Goal: Transaction & Acquisition: Purchase product/service

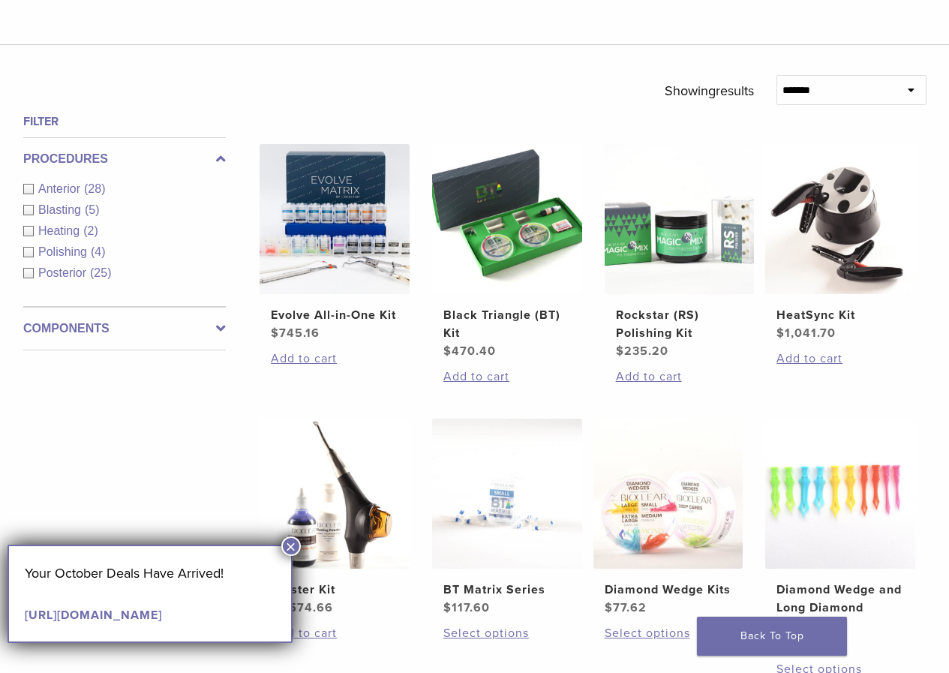
scroll to position [675, 0]
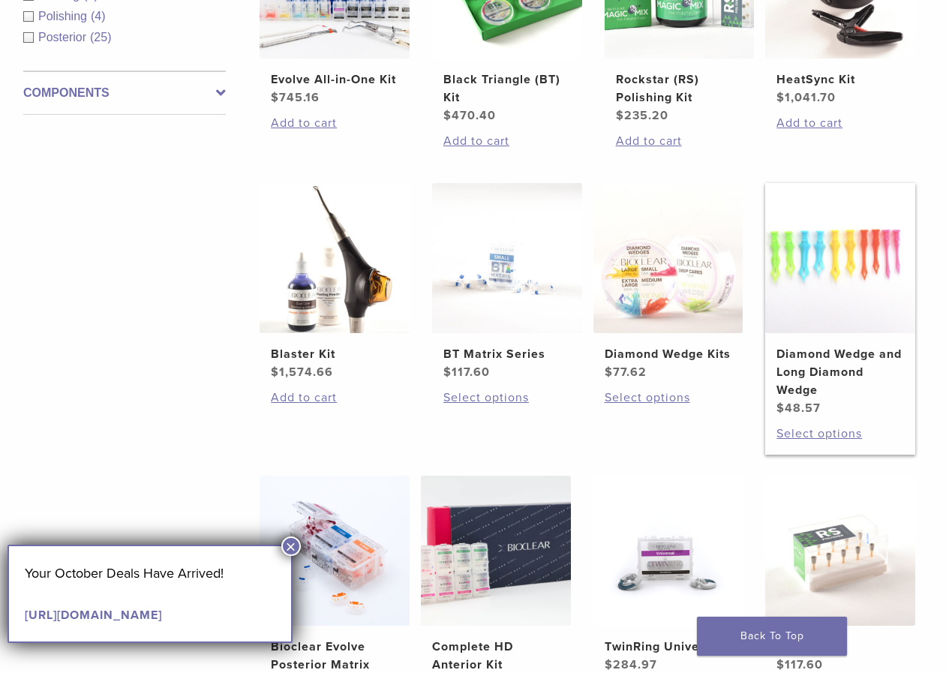
click at [817, 288] on img at bounding box center [840, 258] width 150 height 150
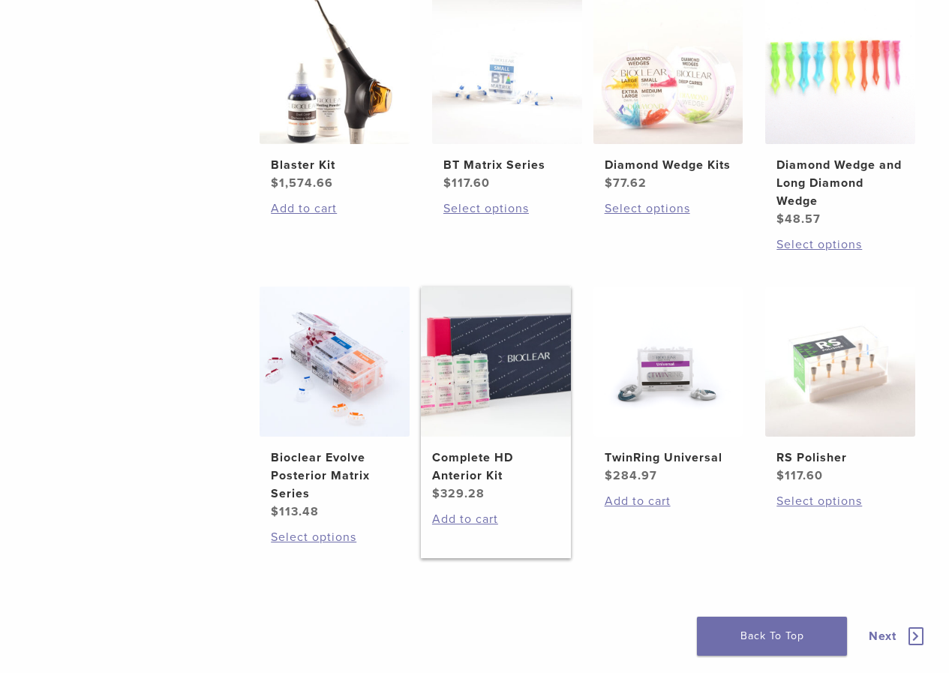
scroll to position [750, 0]
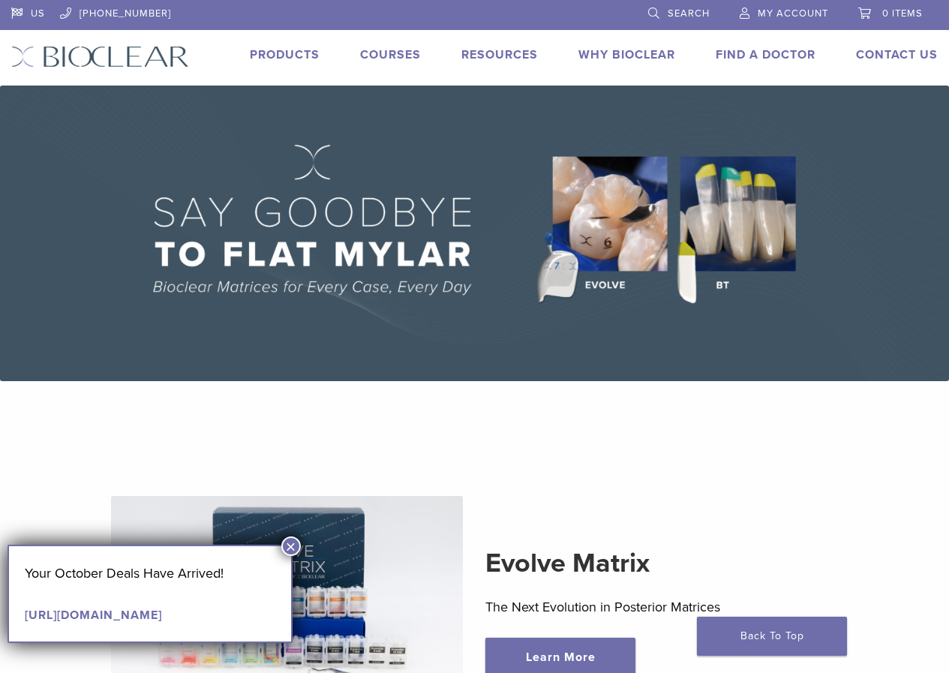
click at [290, 48] on link "Products" at bounding box center [285, 54] width 70 height 15
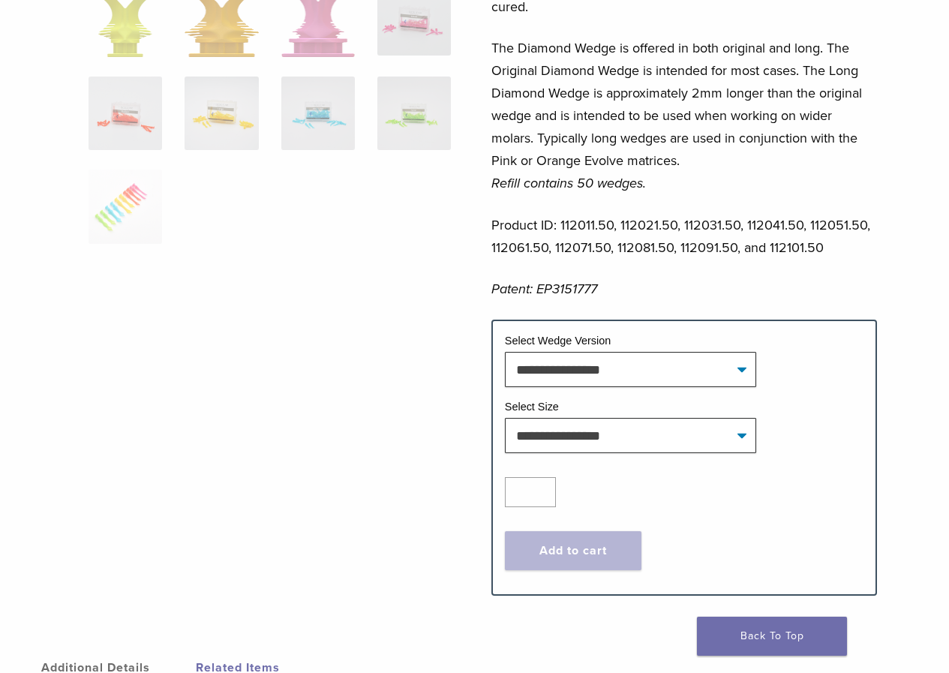
scroll to position [525, 0]
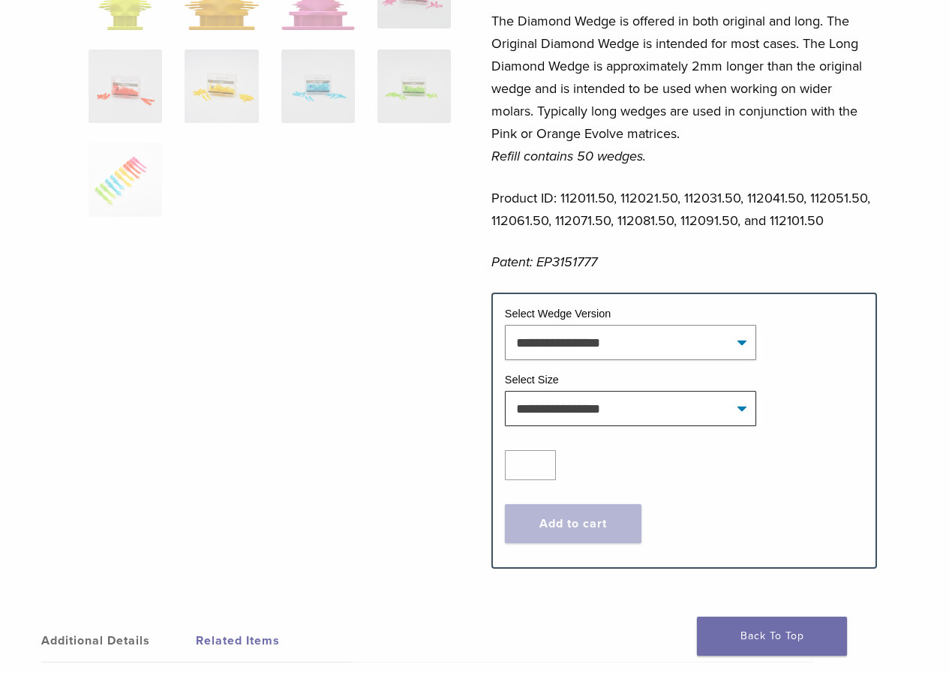
click at [638, 353] on select "**********" at bounding box center [630, 342] width 251 height 34
click at [645, 414] on select "**********" at bounding box center [630, 408] width 251 height 34
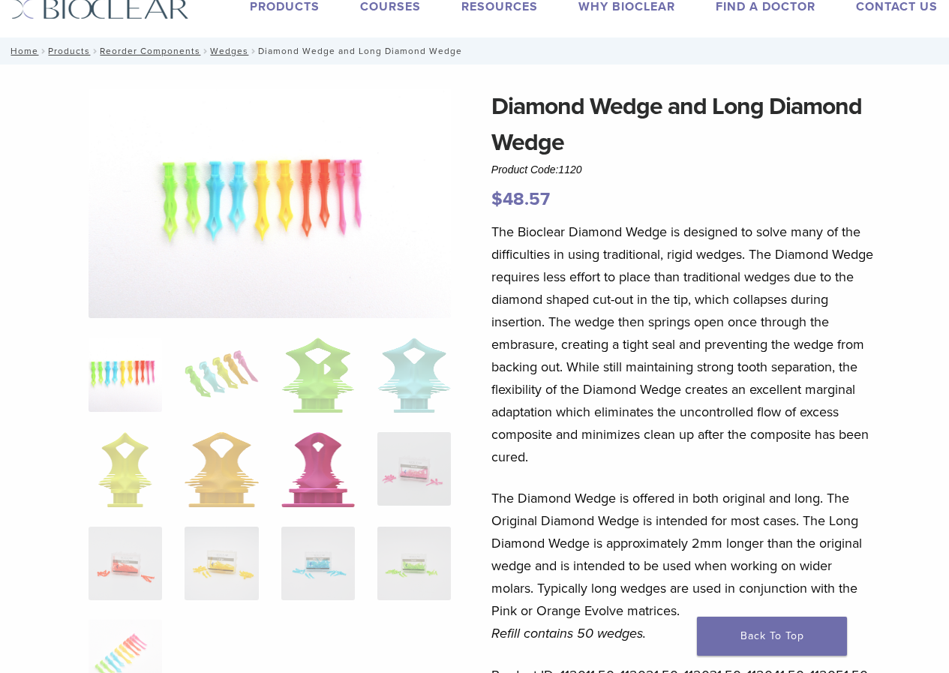
scroll to position [0, 0]
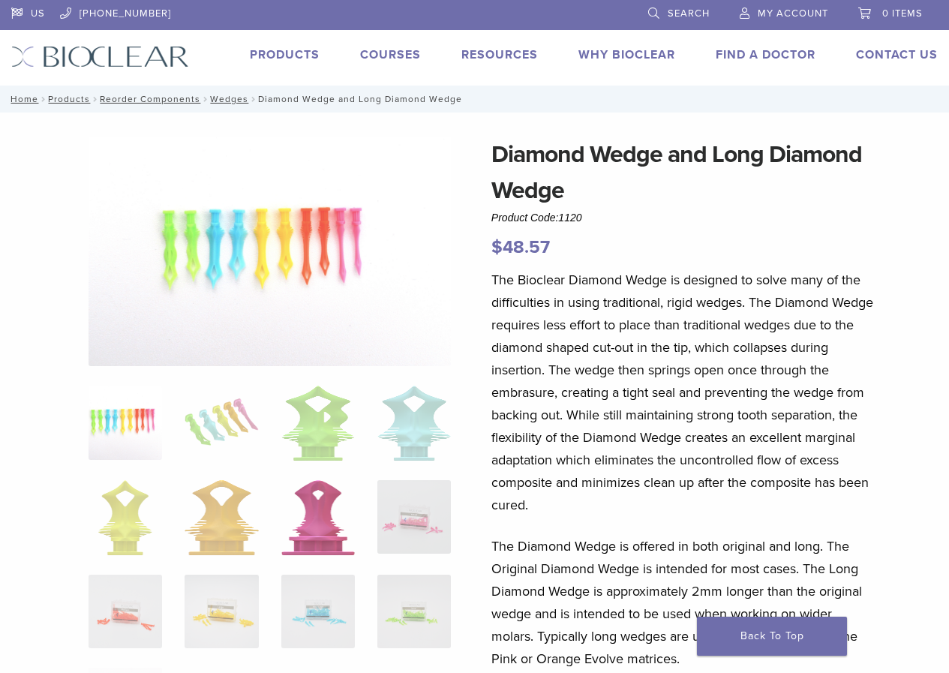
drag, startPoint x: 326, startPoint y: 532, endPoint x: 328, endPoint y: 523, distance: 9.3
click at [326, 530] on img at bounding box center [317, 517] width 73 height 75
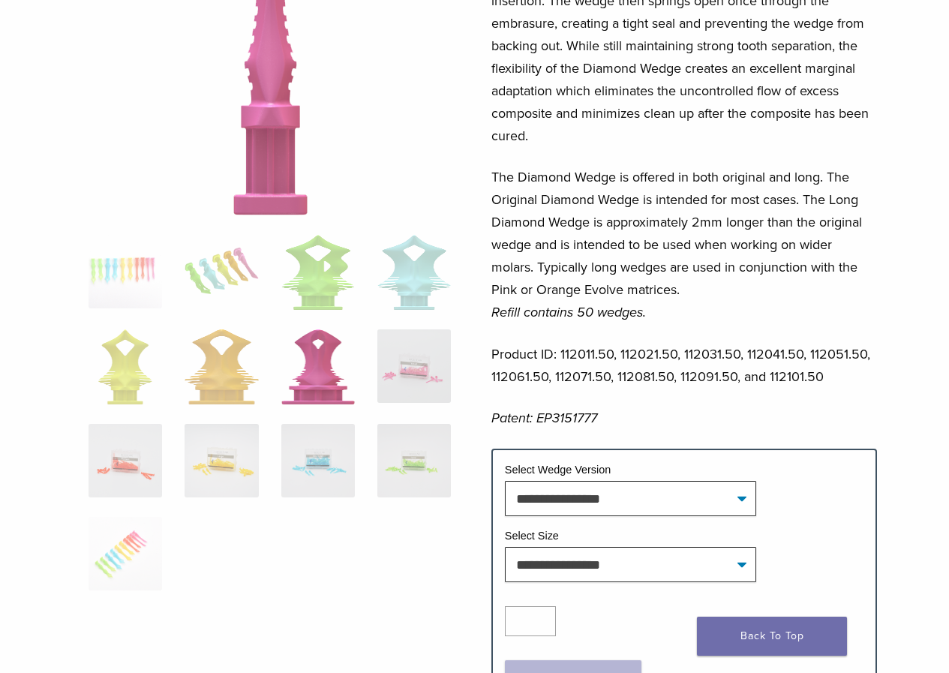
scroll to position [375, 0]
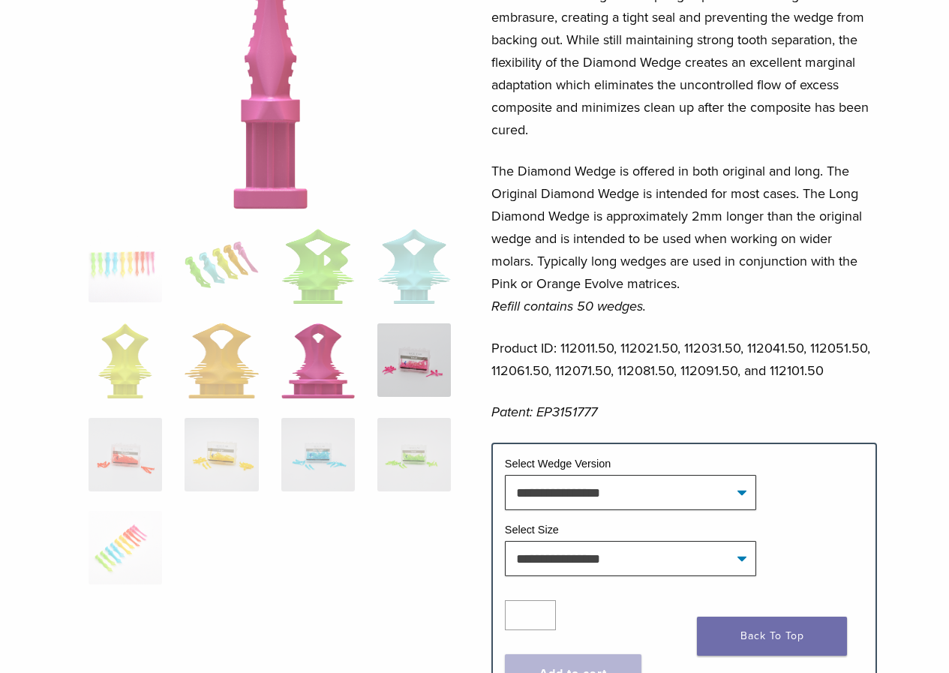
click at [412, 367] on img at bounding box center [413, 359] width 73 height 73
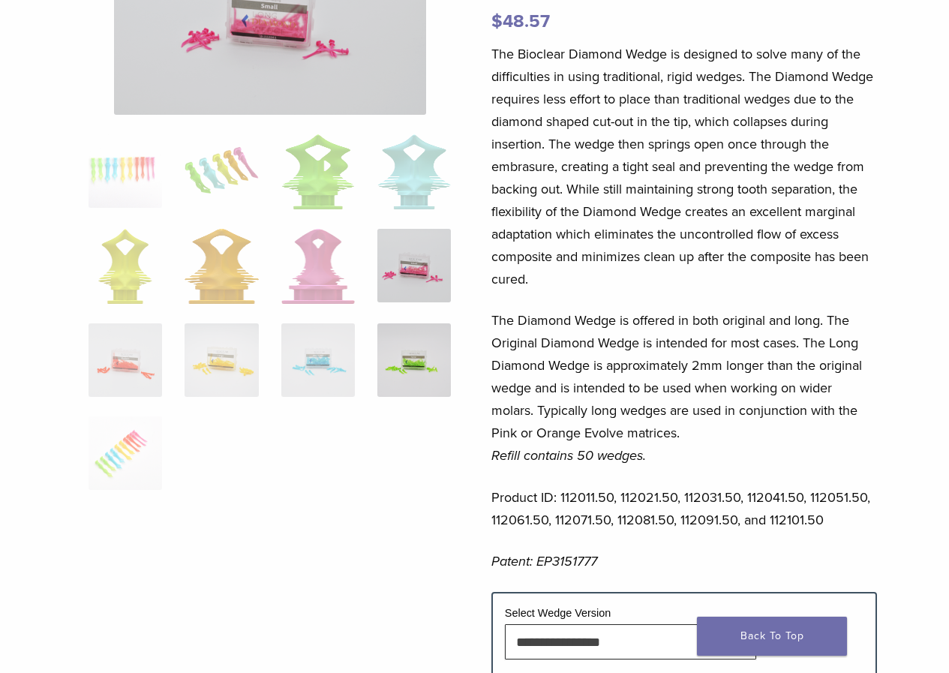
scroll to position [225, 0]
click at [123, 441] on img at bounding box center [124, 453] width 73 height 73
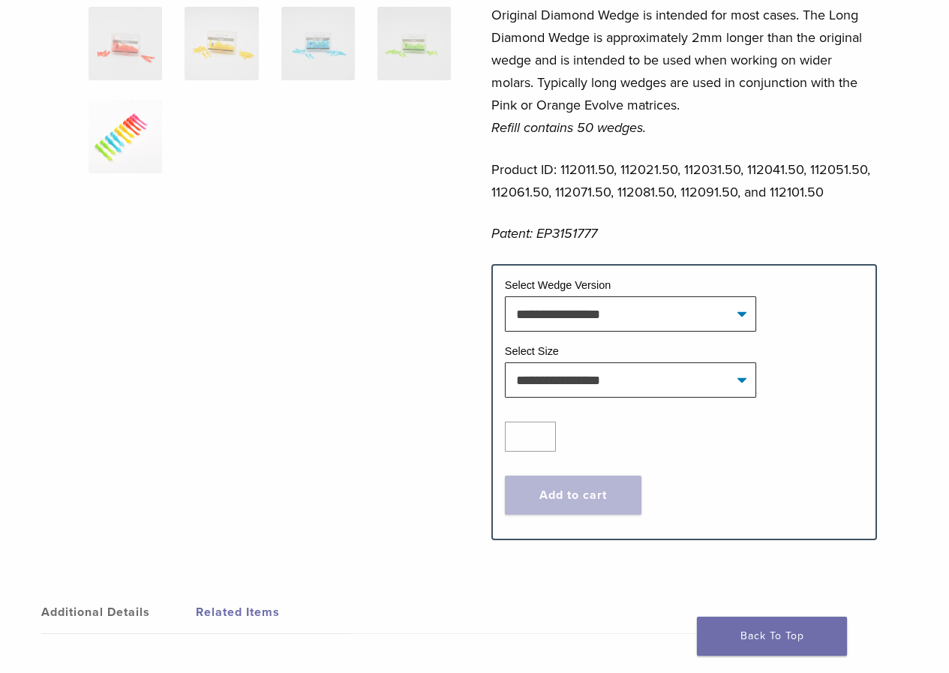
scroll to position [675, 0]
